Goal: Task Accomplishment & Management: Manage account settings

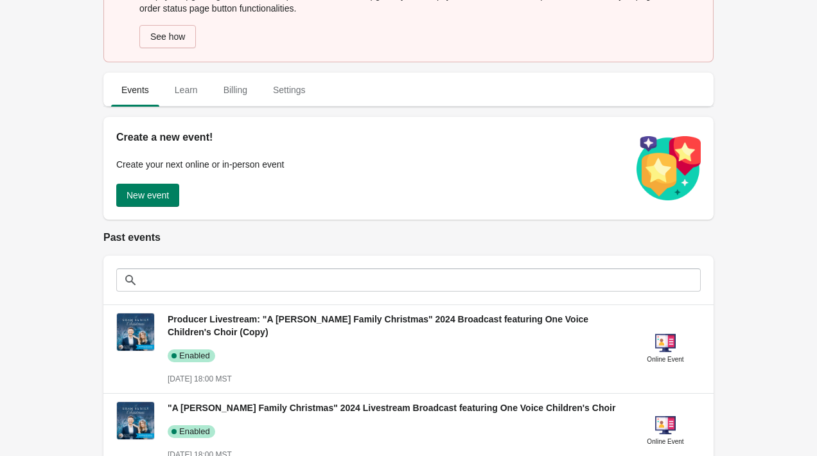
scroll to position [51, 0]
click at [197, 96] on span "Learn" at bounding box center [186, 90] width 44 height 23
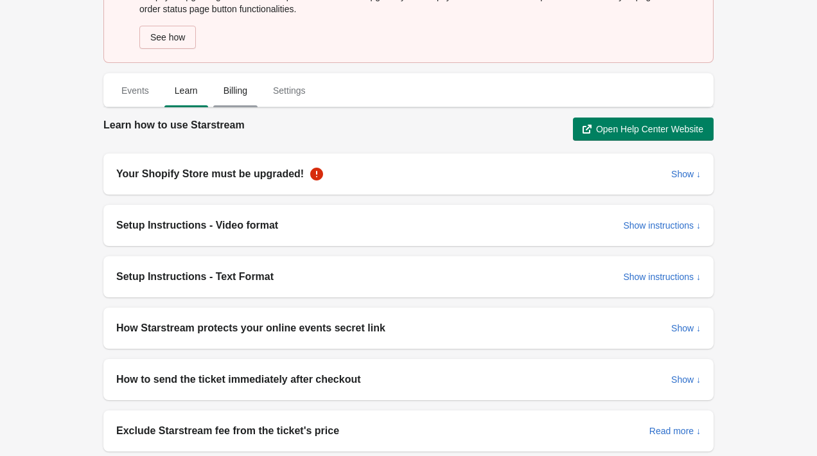
click at [229, 95] on span "Billing" at bounding box center [235, 90] width 44 height 23
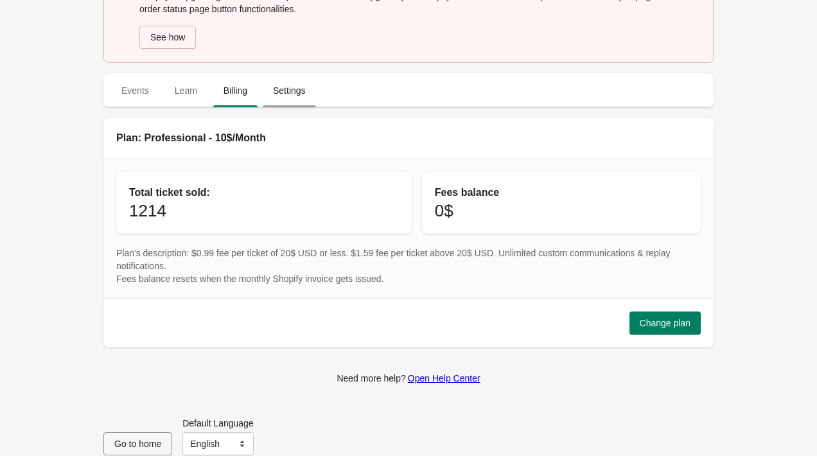
click at [285, 100] on span "Settings" at bounding box center [289, 90] width 53 height 23
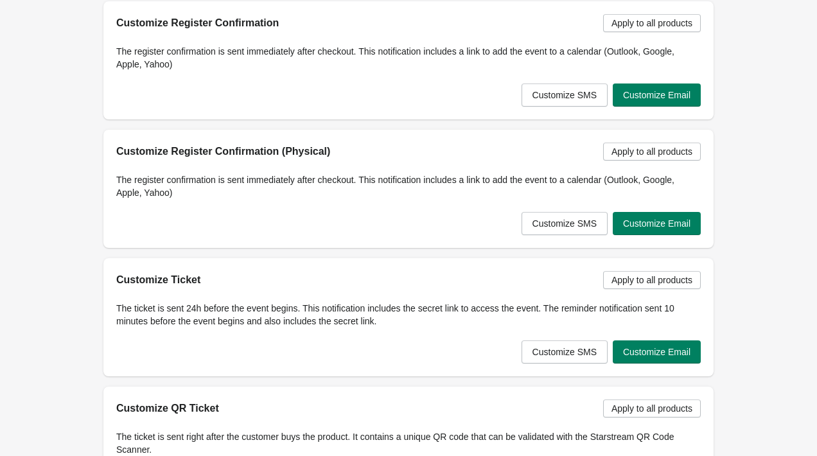
scroll to position [377, 0]
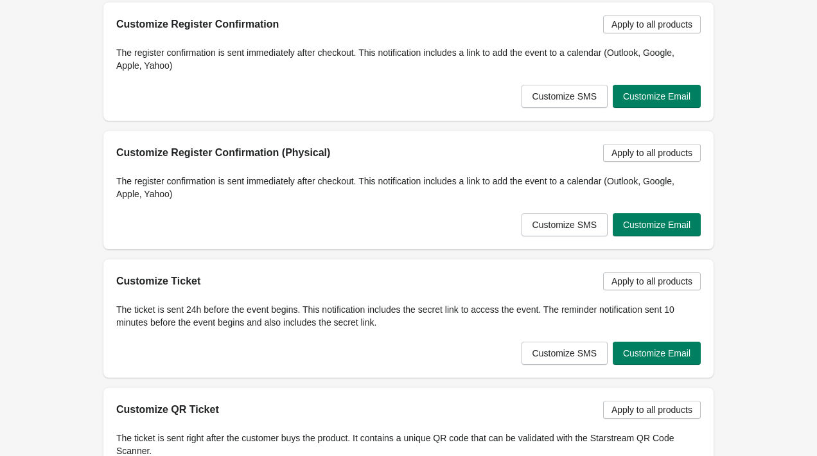
click at [276, 99] on div "Customize SMS Customize Email" at bounding box center [403, 91] width 595 height 33
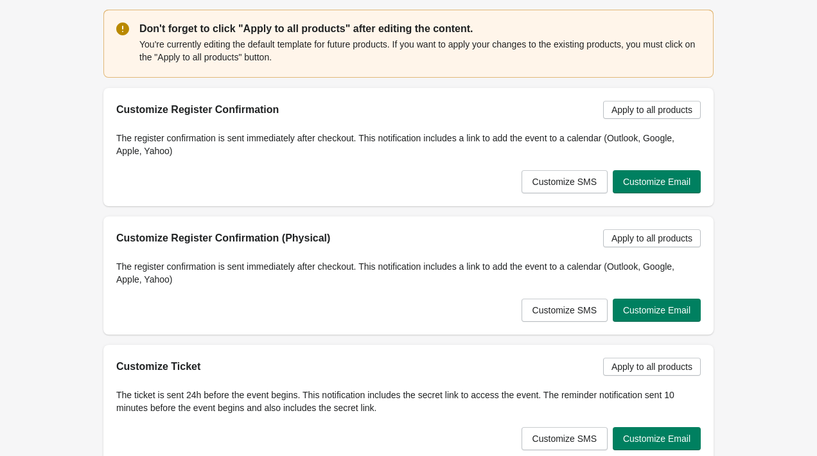
scroll to position [290, 0]
